Goal: Register for event/course

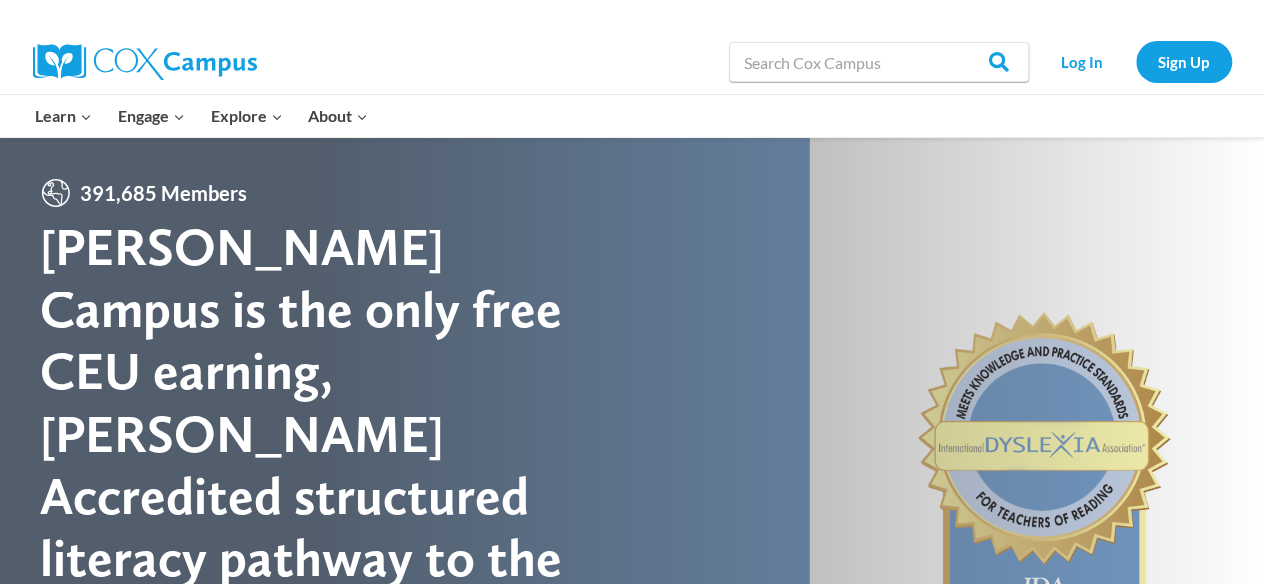
click at [1190, 72] on link "Sign Up" at bounding box center [1184, 61] width 96 height 41
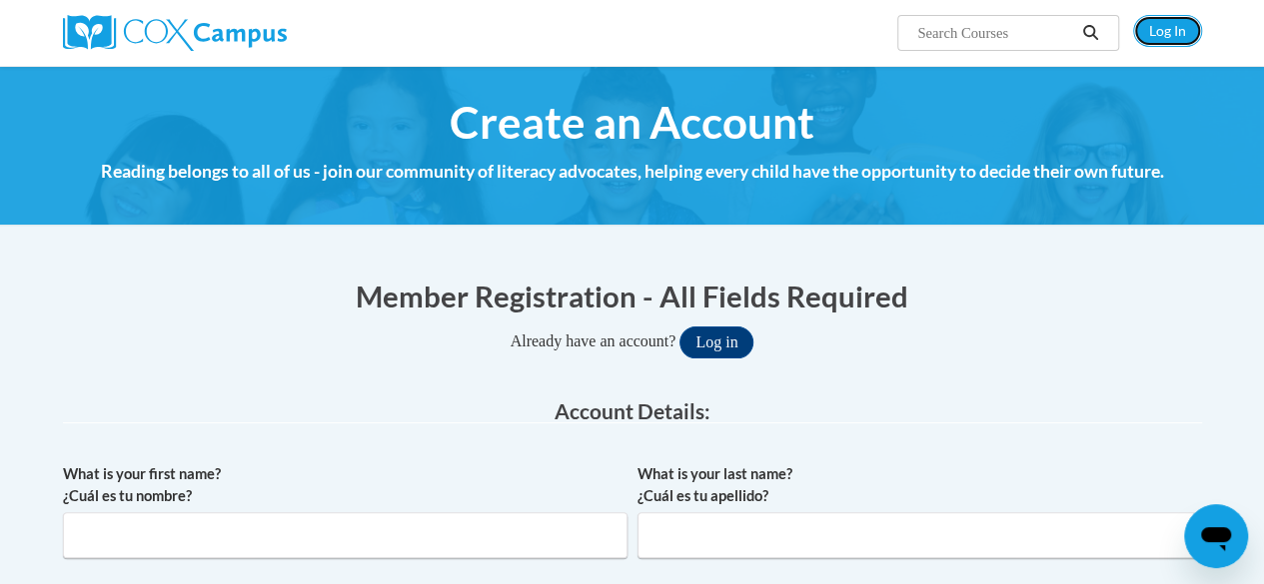
click at [1165, 26] on link "Log In" at bounding box center [1167, 31] width 69 height 32
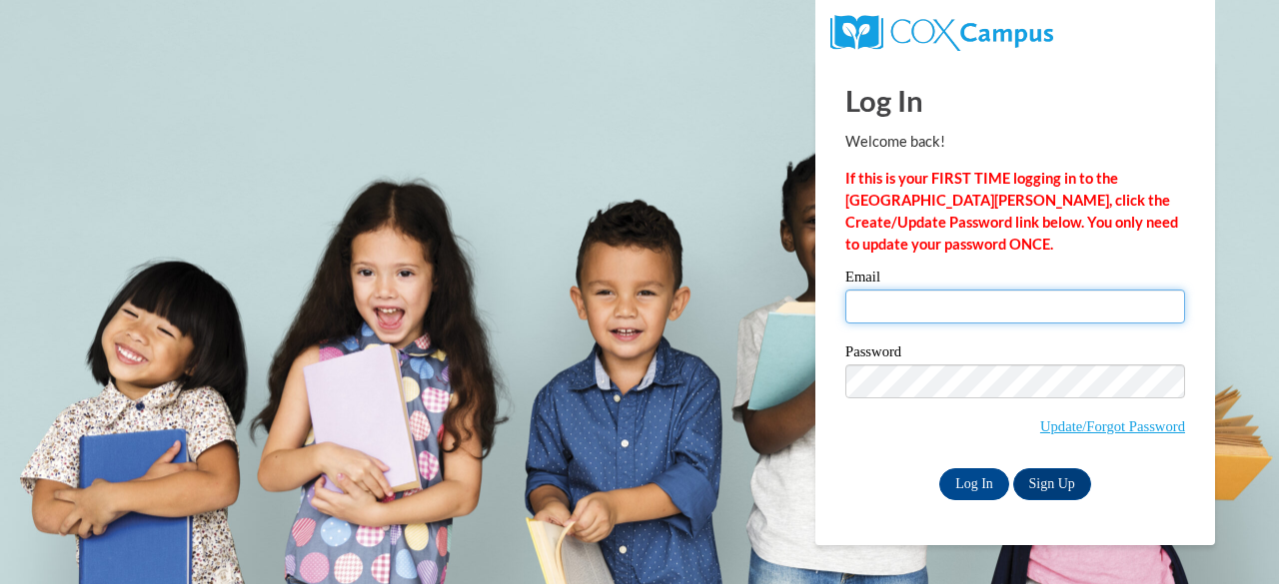
click at [1013, 310] on input "Email" at bounding box center [1015, 307] width 340 height 34
type input "e050189@muscogee.k12.ga.us"
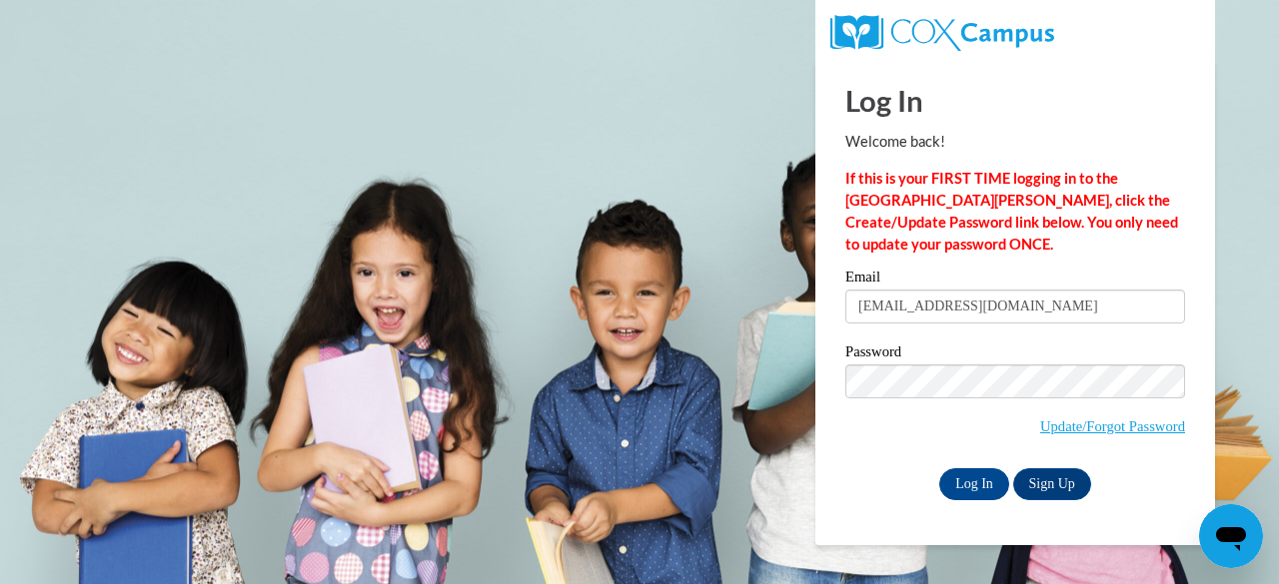
click at [985, 487] on input "Log In" at bounding box center [974, 485] width 70 height 32
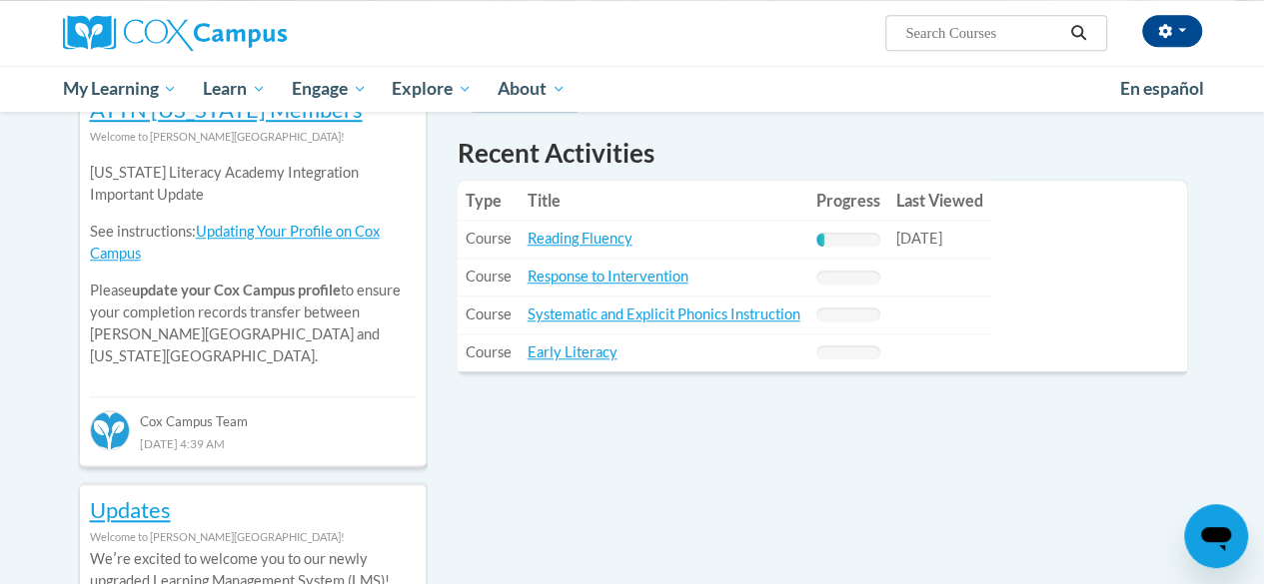
scroll to position [699, 0]
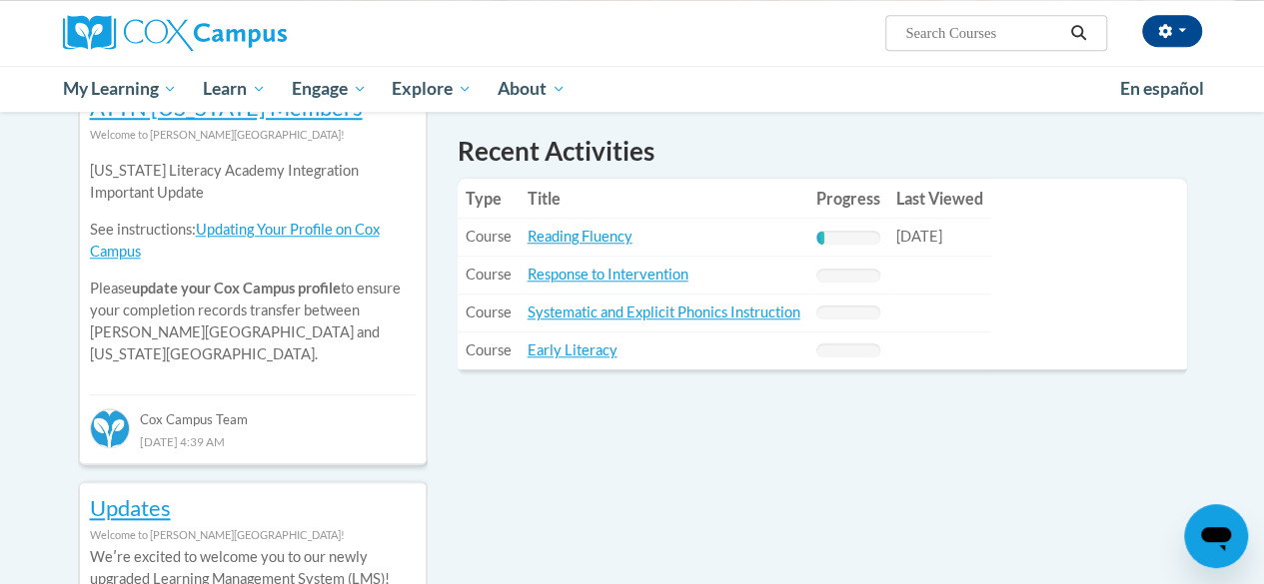
click at [591, 351] on link "Early Literacy" at bounding box center [572, 350] width 90 height 17
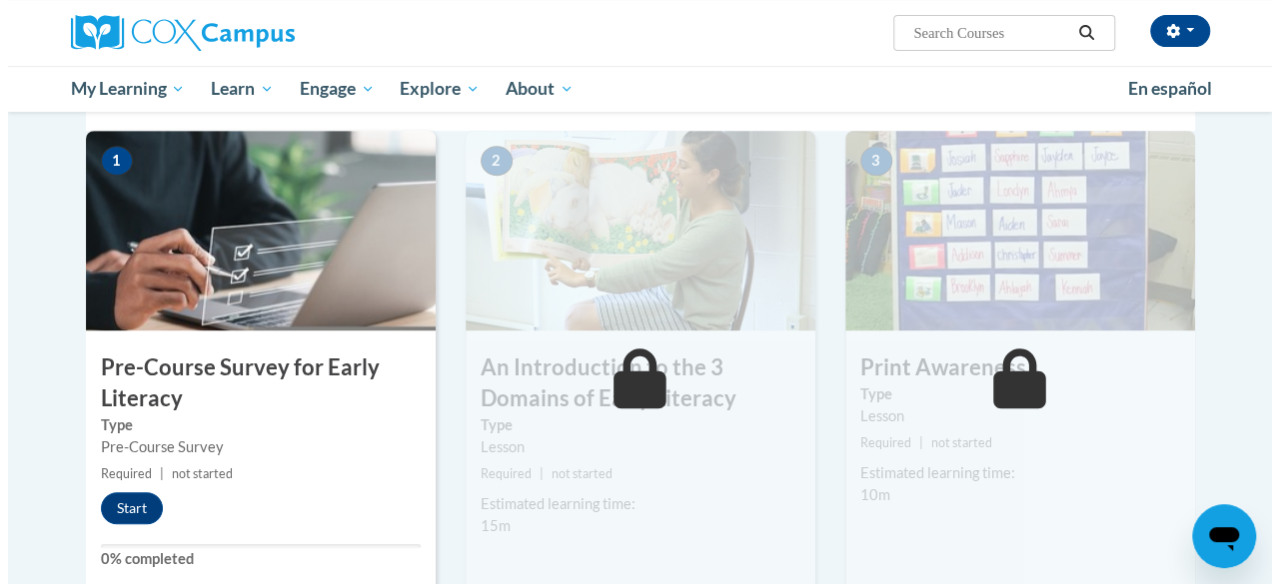
scroll to position [425, 0]
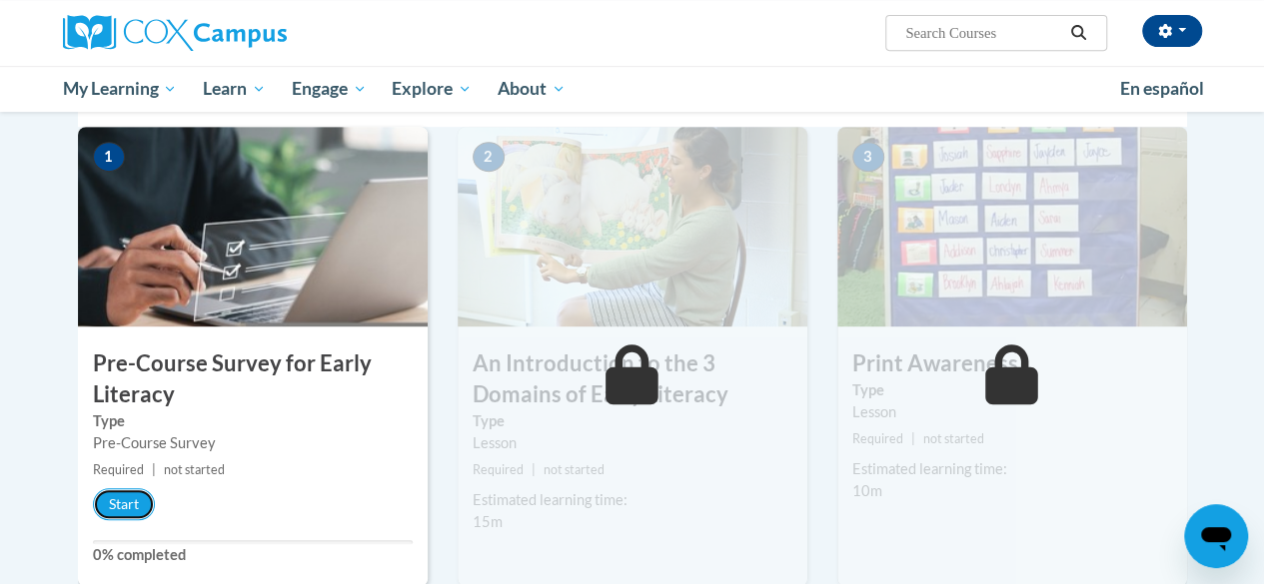
click at [130, 518] on button "Start" at bounding box center [124, 505] width 62 height 32
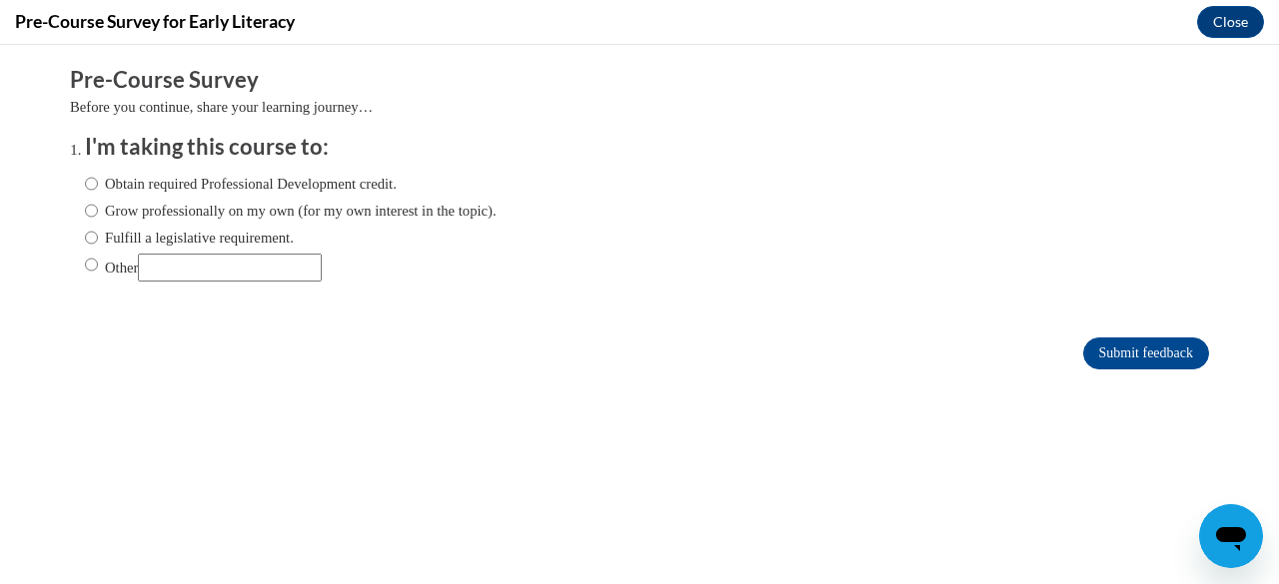
scroll to position [0, 0]
click at [397, 183] on label "Obtain required Professional Development credit." at bounding box center [241, 184] width 312 height 22
click at [98, 183] on input "Obtain required Professional Development credit." at bounding box center [91, 184] width 13 height 22
radio input "true"
click at [1126, 357] on input "Submit feedback" at bounding box center [1146, 354] width 126 height 32
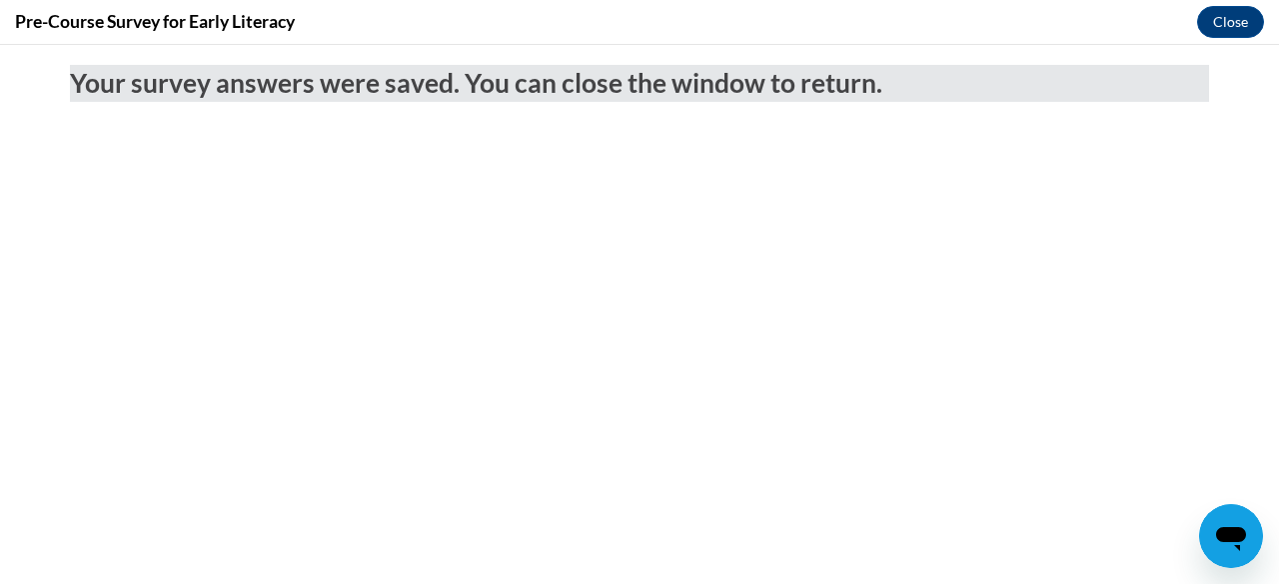
click at [1227, 20] on button "Close" at bounding box center [1230, 22] width 67 height 32
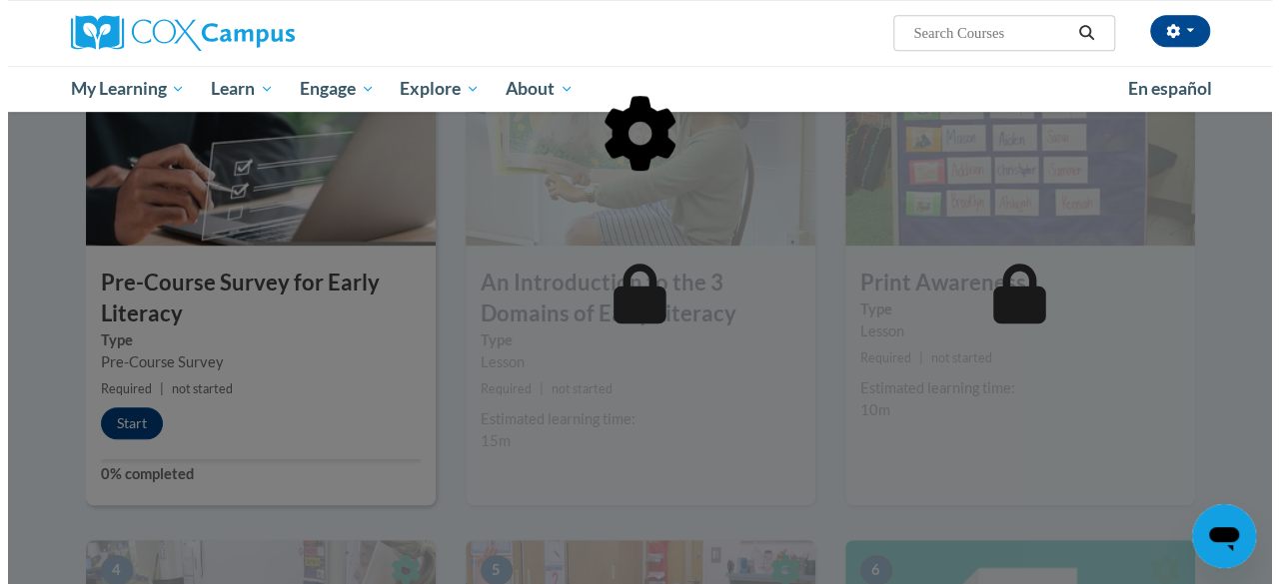
scroll to position [503, 0]
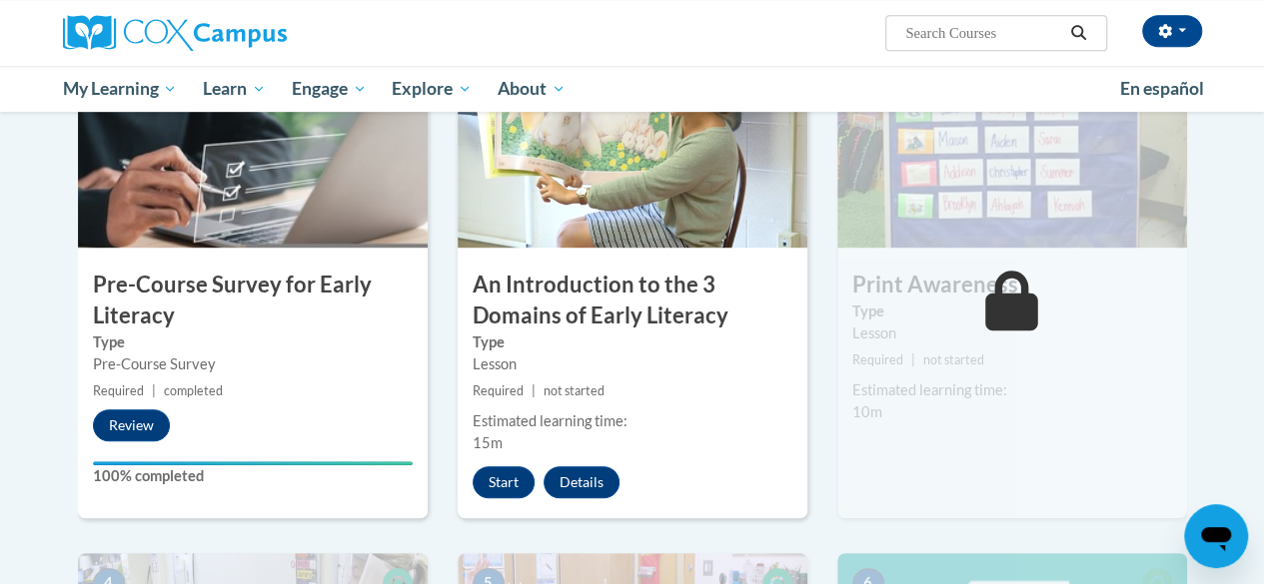
click at [488, 513] on div "2 An Introduction to the 3 Domains of Early Literacy Type Lesson Required | not…" at bounding box center [633, 283] width 350 height 471
click at [507, 473] on button "Start" at bounding box center [504, 483] width 62 height 32
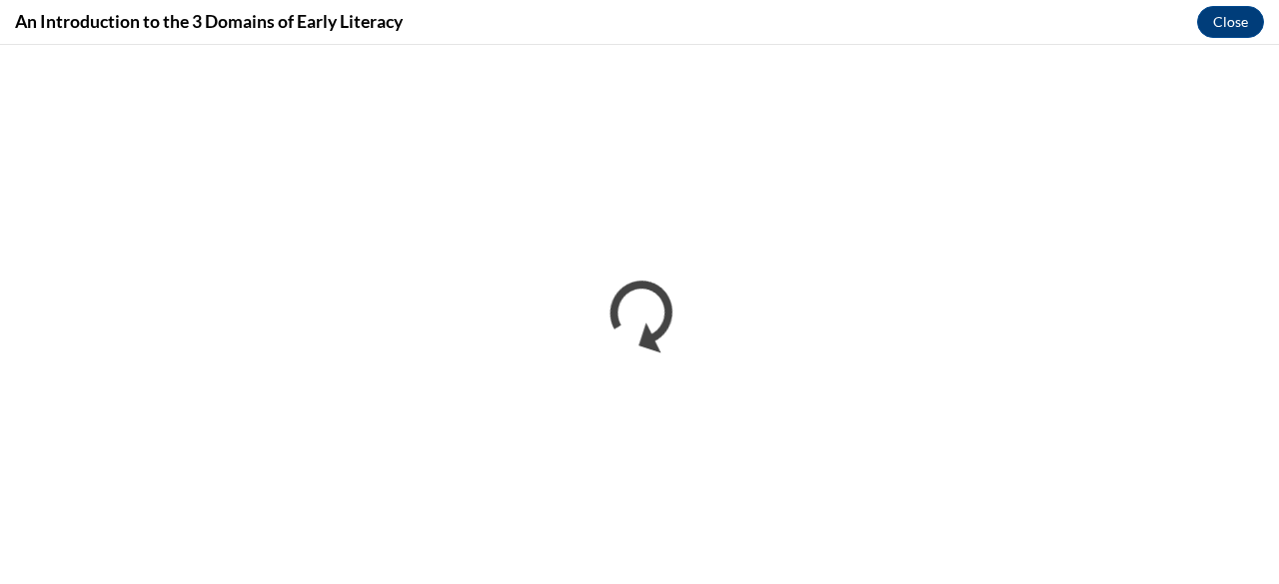
scroll to position [0, 0]
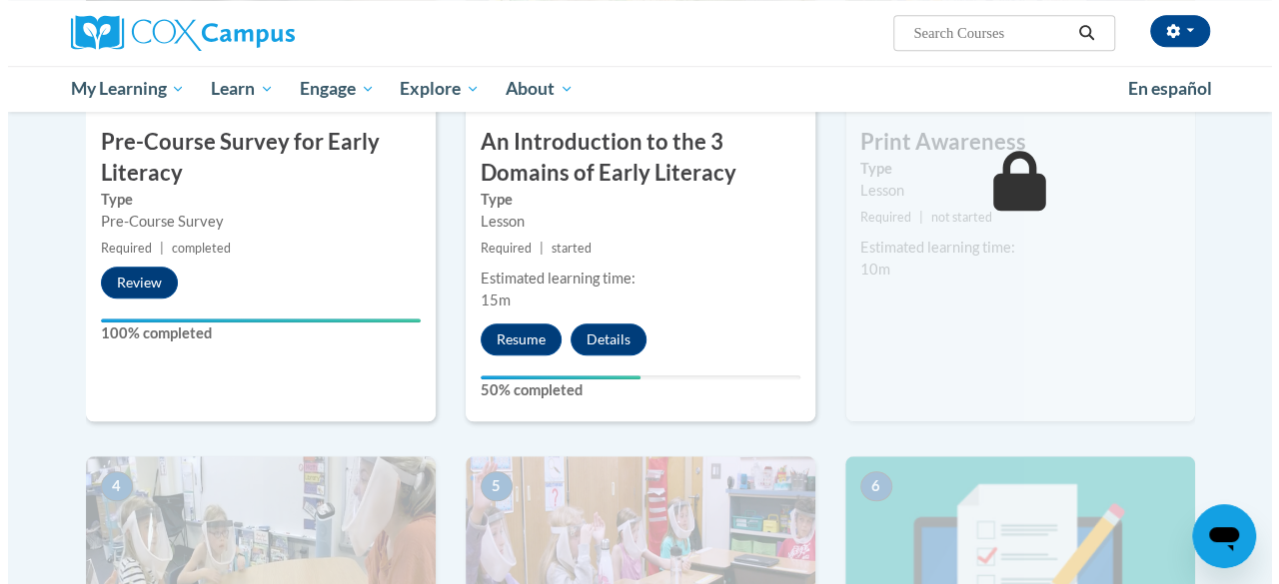
scroll to position [644, 0]
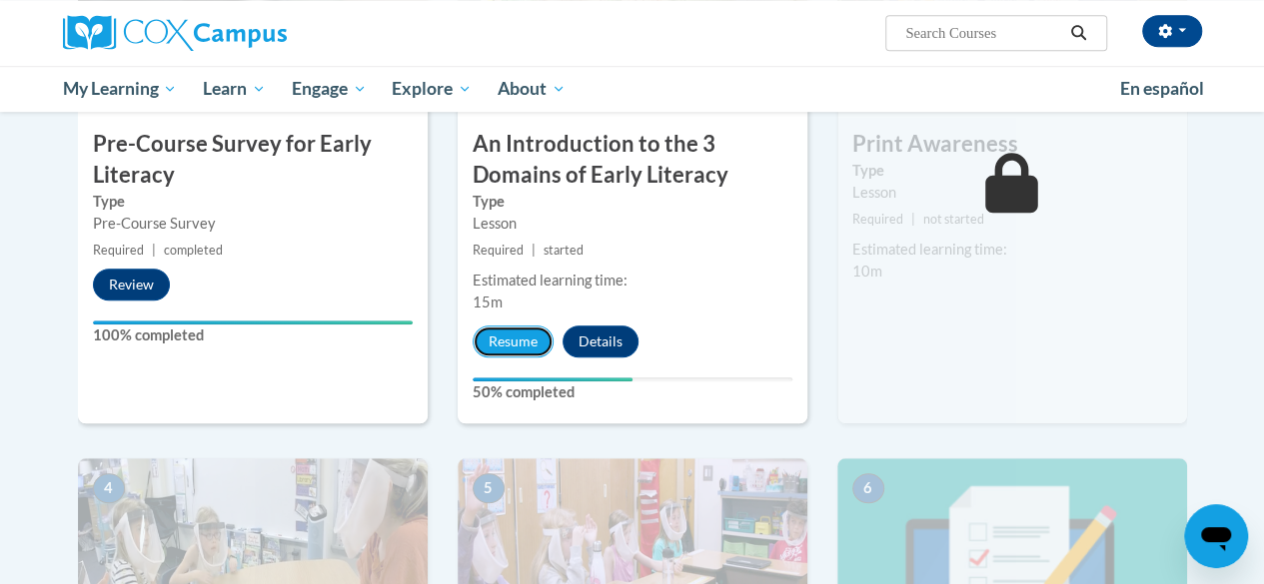
click at [523, 344] on button "Resume" at bounding box center [513, 342] width 81 height 32
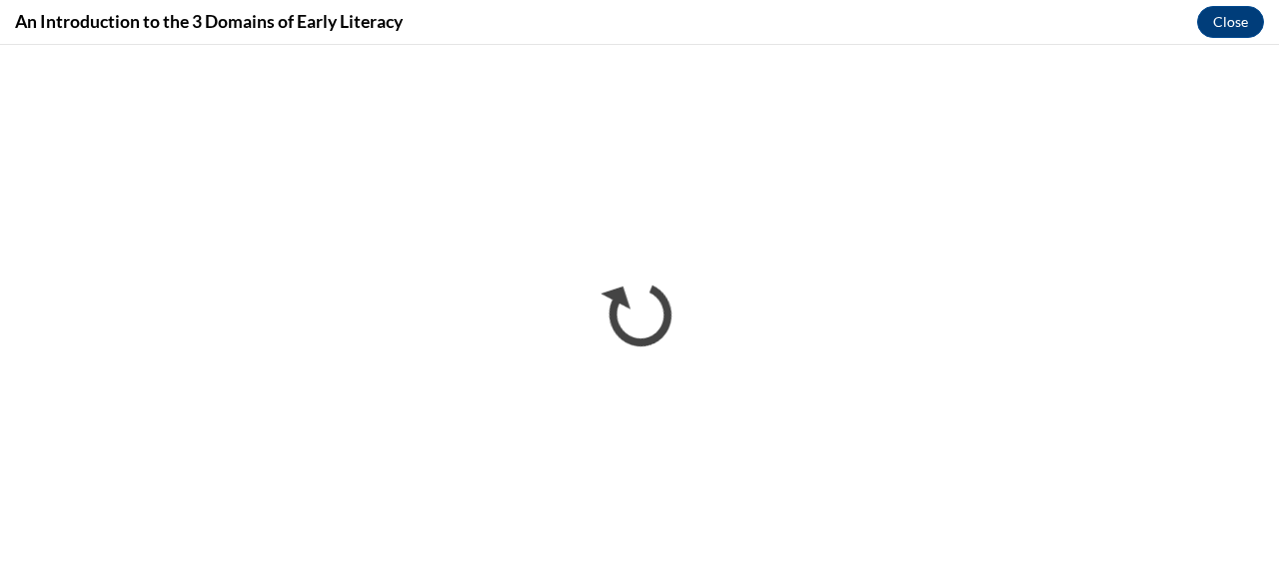
scroll to position [0, 0]
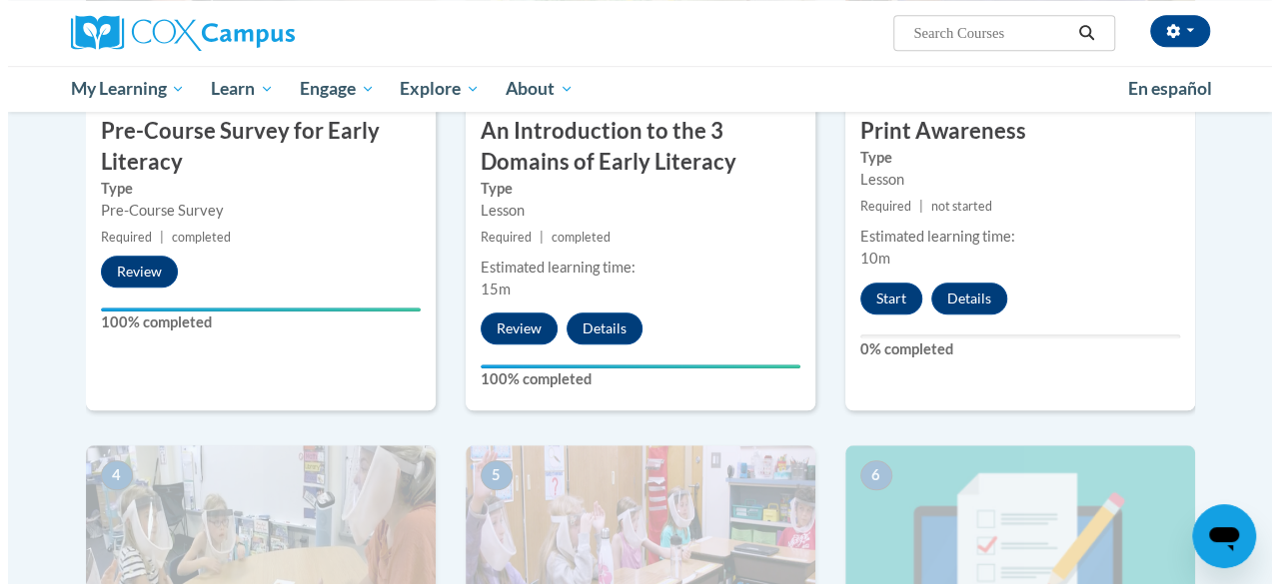
scroll to position [658, 0]
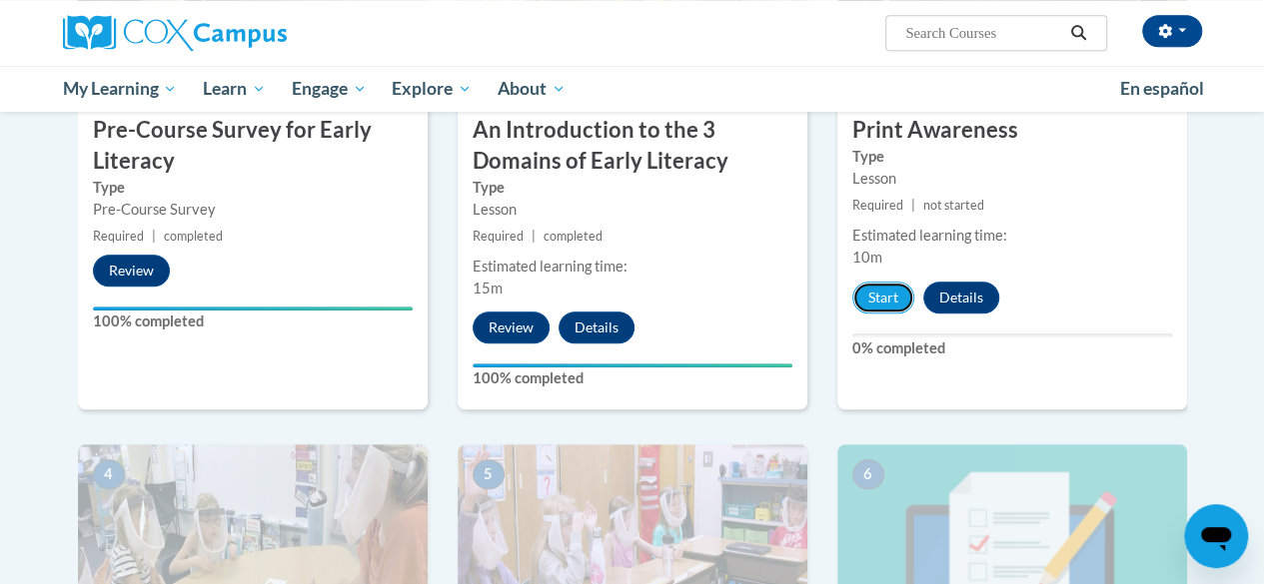
click at [875, 284] on button "Start" at bounding box center [883, 298] width 62 height 32
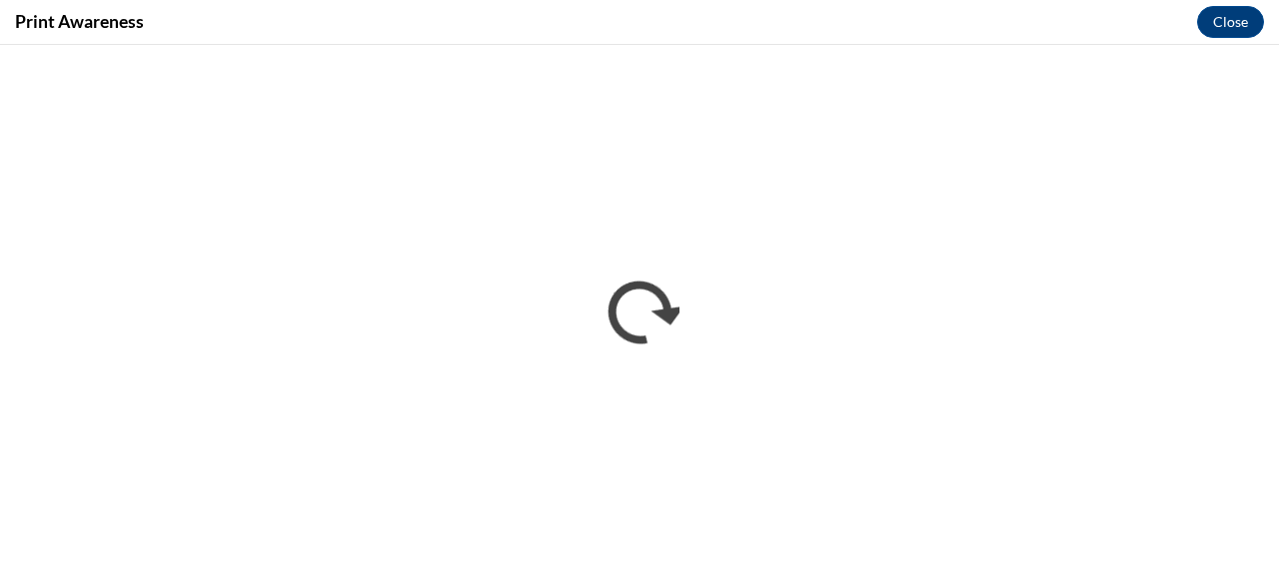
scroll to position [0, 0]
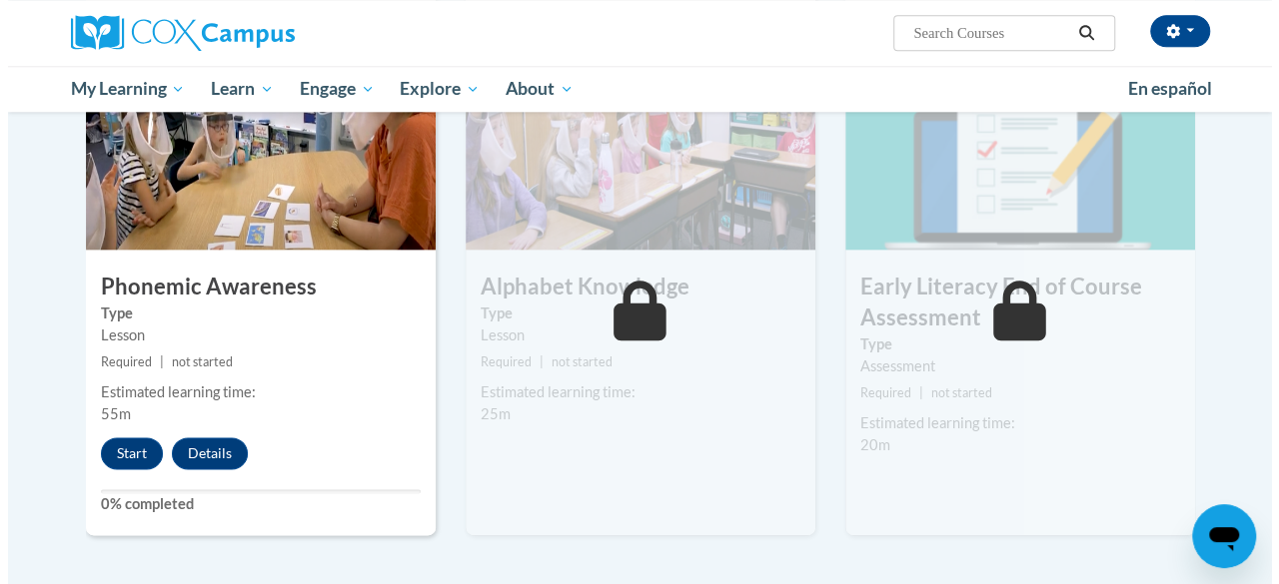
scroll to position [1054, 0]
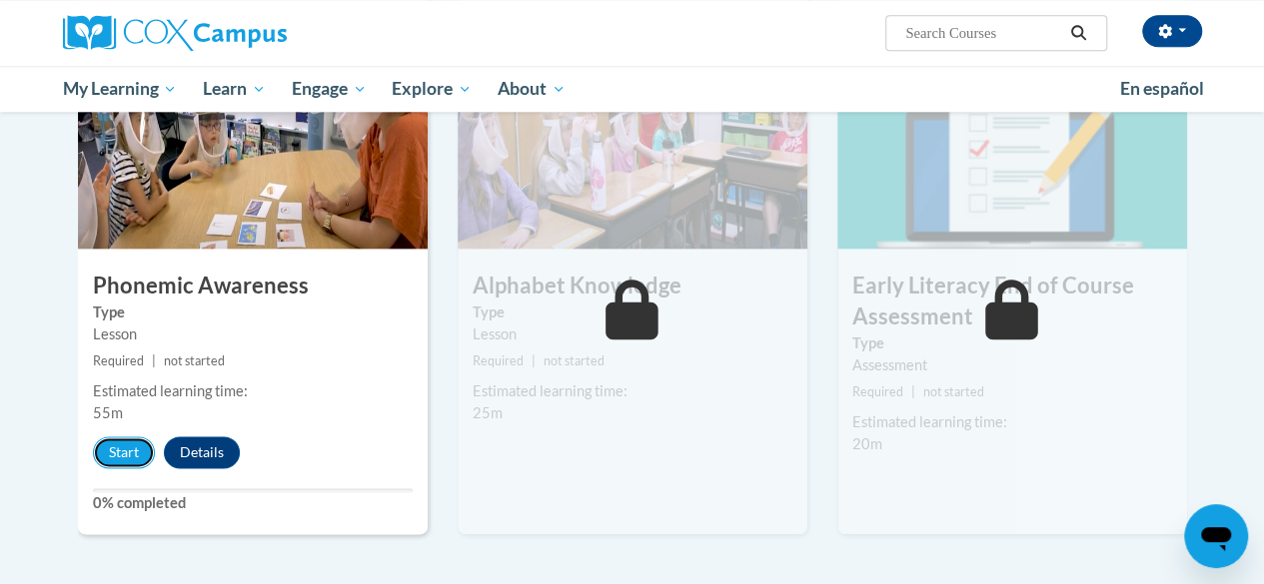
click at [118, 455] on button "Start" at bounding box center [124, 453] width 62 height 32
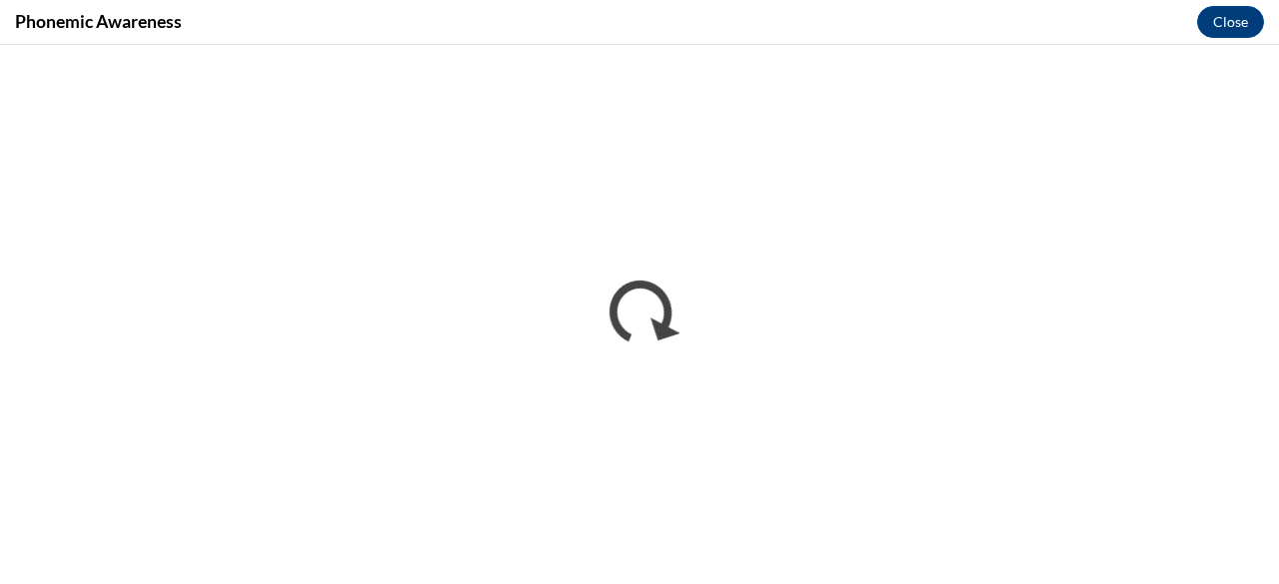
scroll to position [0, 0]
